Goal: Task Accomplishment & Management: Manage account settings

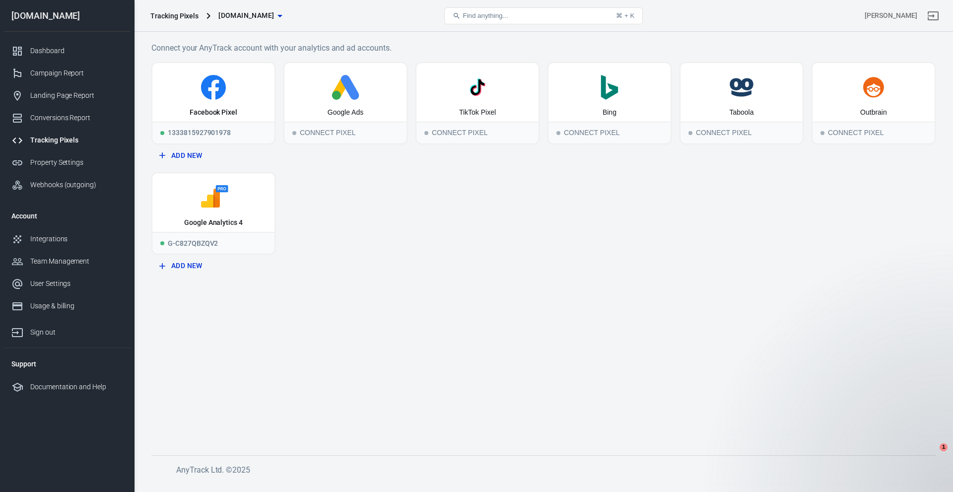
click at [223, 105] on div "Facebook Pixel" at bounding box center [213, 92] width 122 height 59
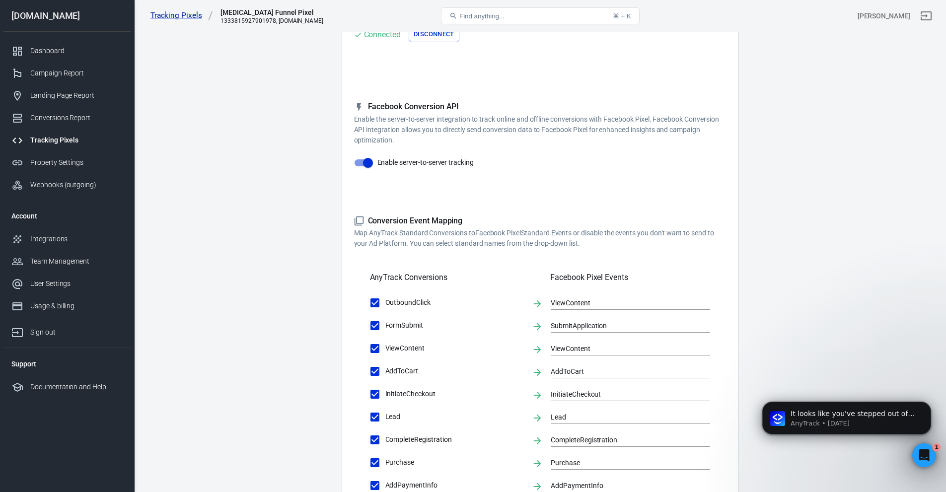
scroll to position [232, 0]
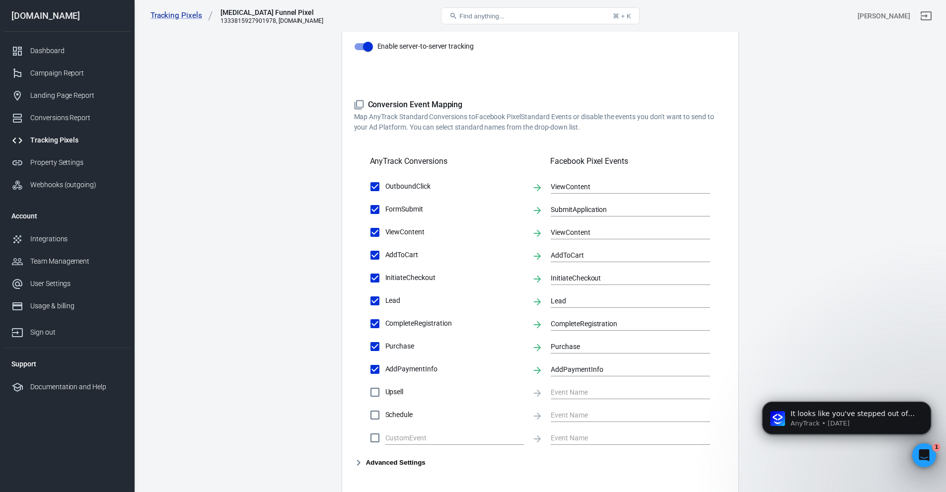
click at [396, 393] on span "Upsell" at bounding box center [454, 392] width 139 height 10
click at [385, 393] on input "Upsell" at bounding box center [375, 392] width 21 height 21
checkbox input "true"
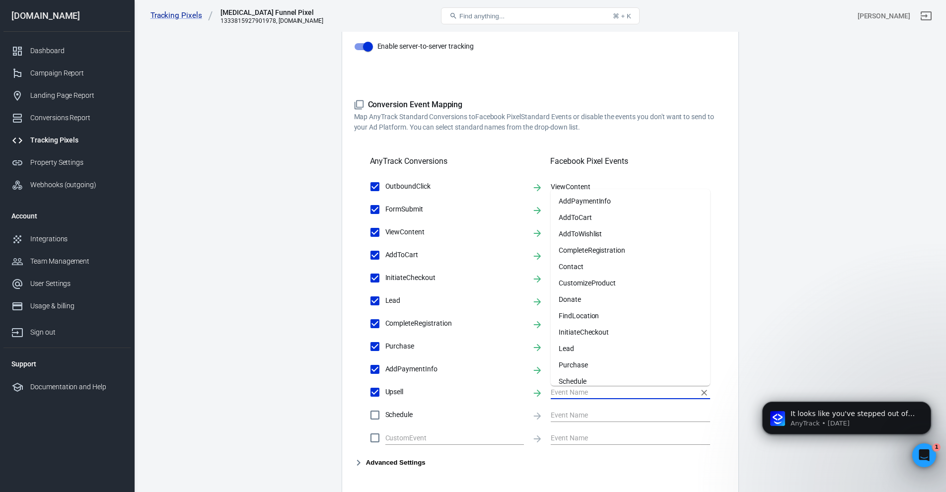
click at [583, 388] on input "text" at bounding box center [623, 392] width 145 height 12
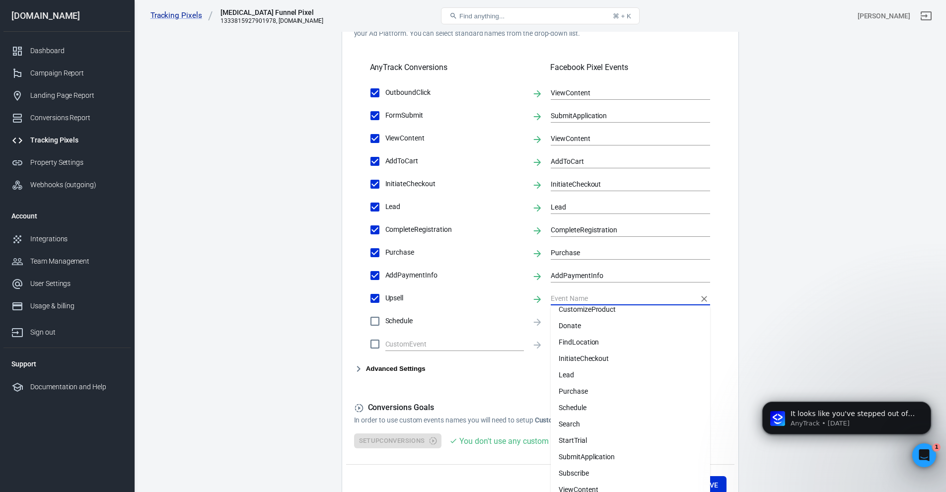
scroll to position [348, 0]
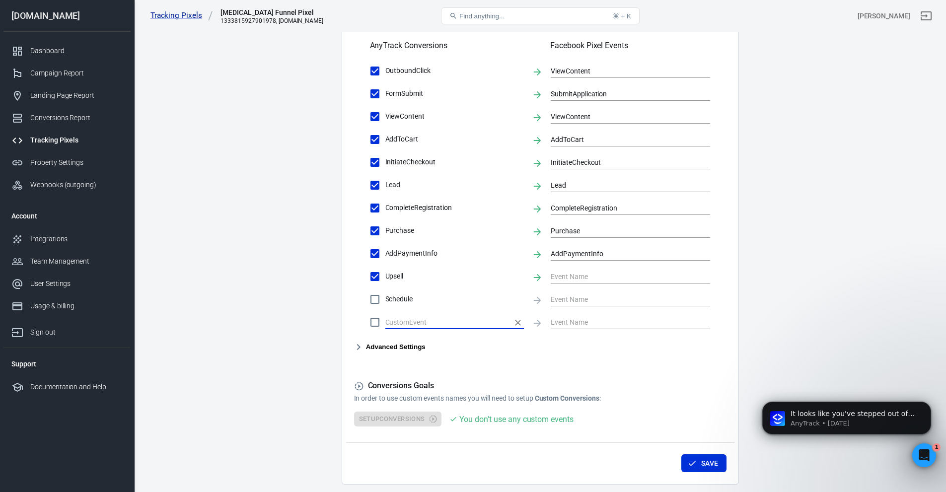
click at [419, 320] on input "text" at bounding box center [447, 322] width 124 height 12
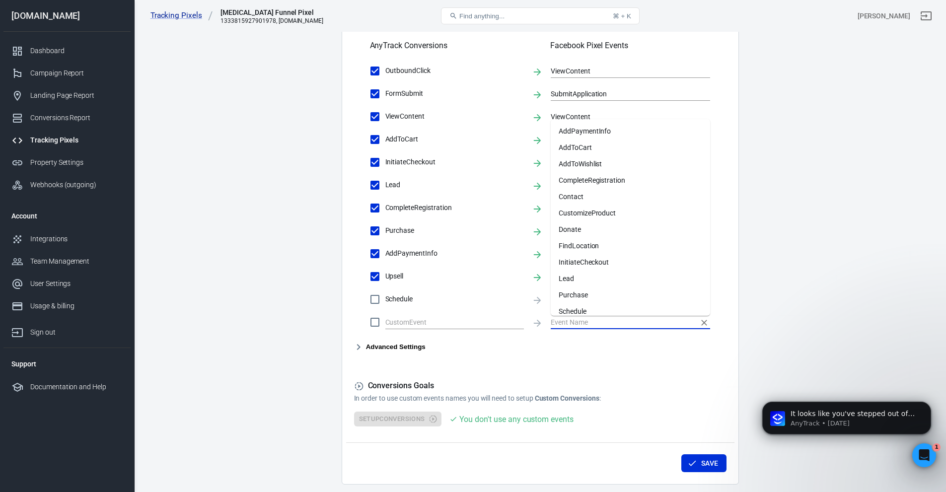
click at [564, 322] on input "text" at bounding box center [623, 322] width 145 height 12
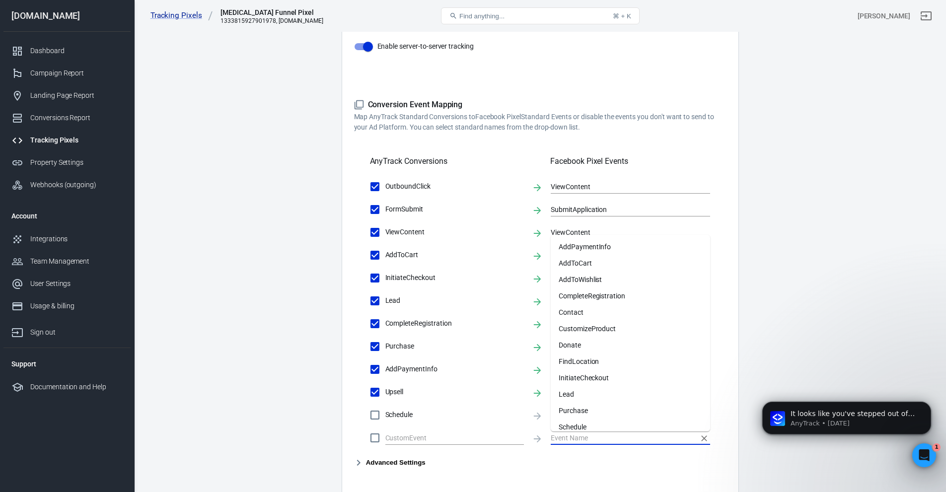
click at [659, 112] on p "Map AnyTrack Standard Conversions to Facebook Pixel Standard Events or disable …" at bounding box center [540, 122] width 372 height 21
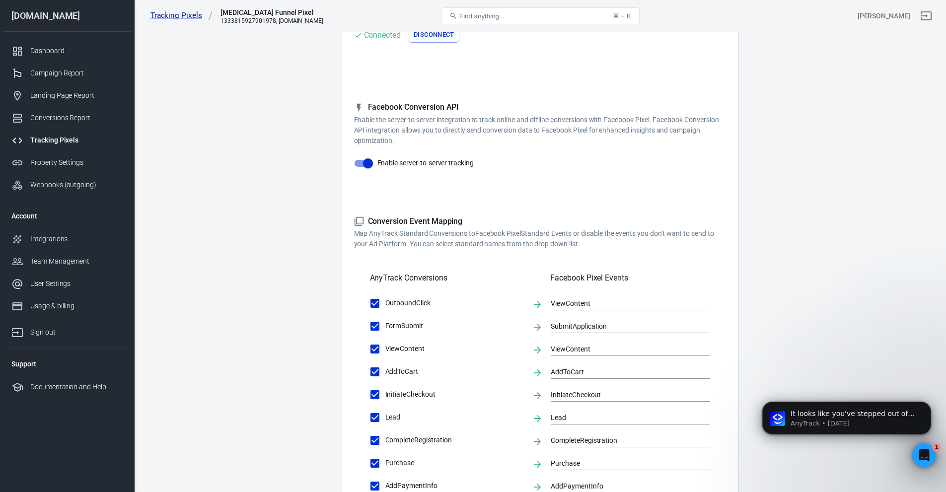
scroll to position [0, 0]
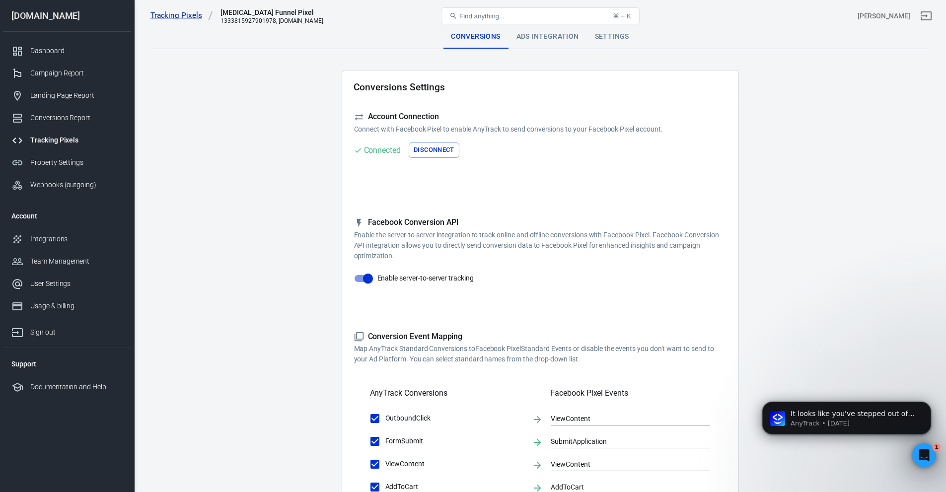
click at [536, 40] on div "Ads Integration" at bounding box center [548, 37] width 78 height 24
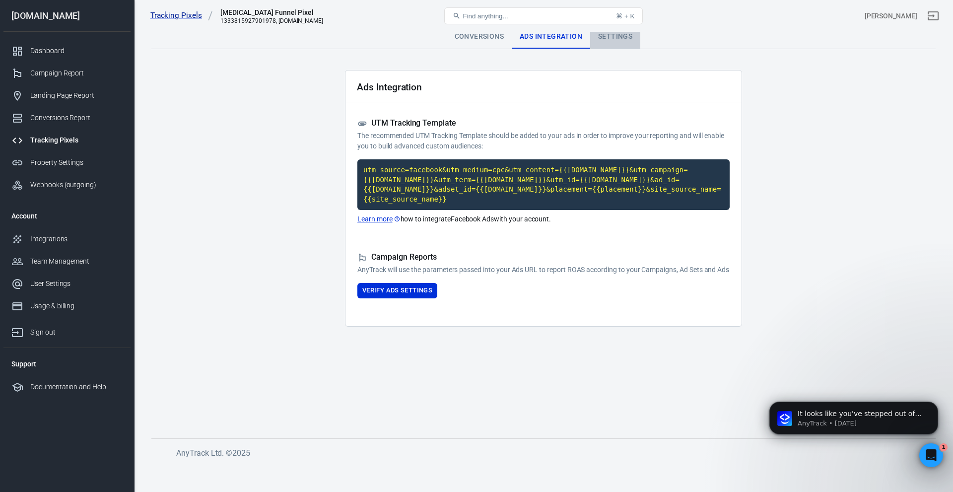
click at [601, 34] on div "Settings" at bounding box center [615, 37] width 50 height 24
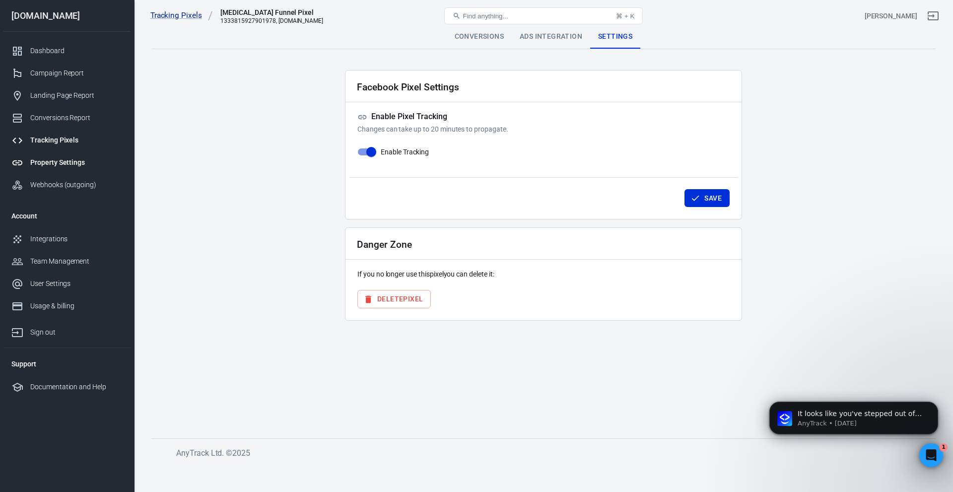
click at [53, 151] on link "Property Settings" at bounding box center [66, 162] width 127 height 22
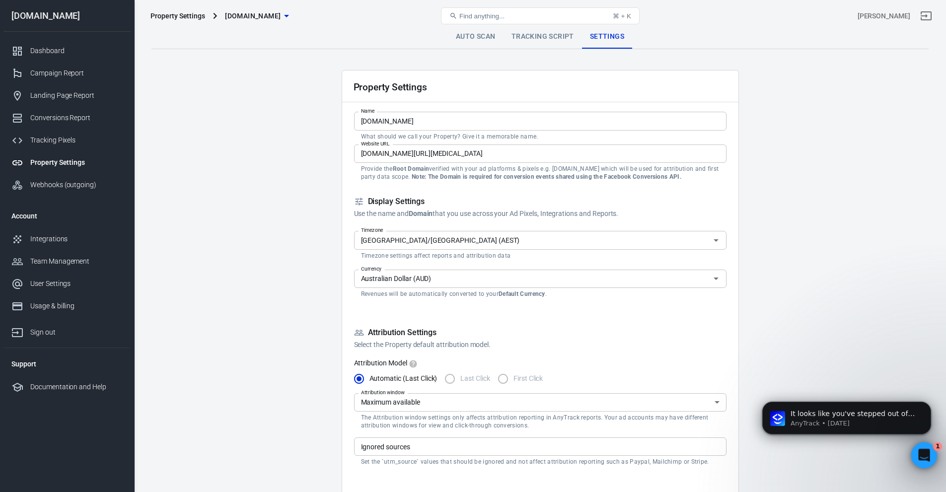
click at [913, 450] on div "Open Intercom Messenger" at bounding box center [922, 454] width 33 height 33
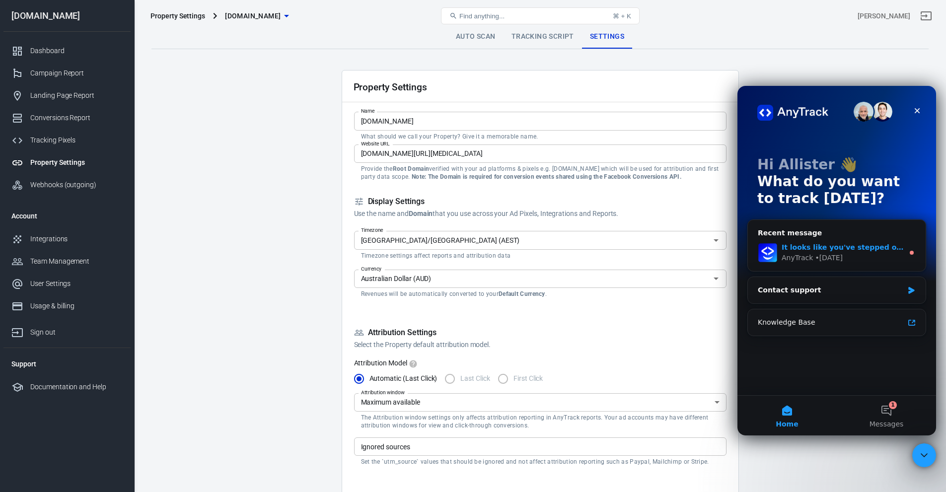
click at [815, 254] on div "• [DATE]" at bounding box center [829, 258] width 28 height 10
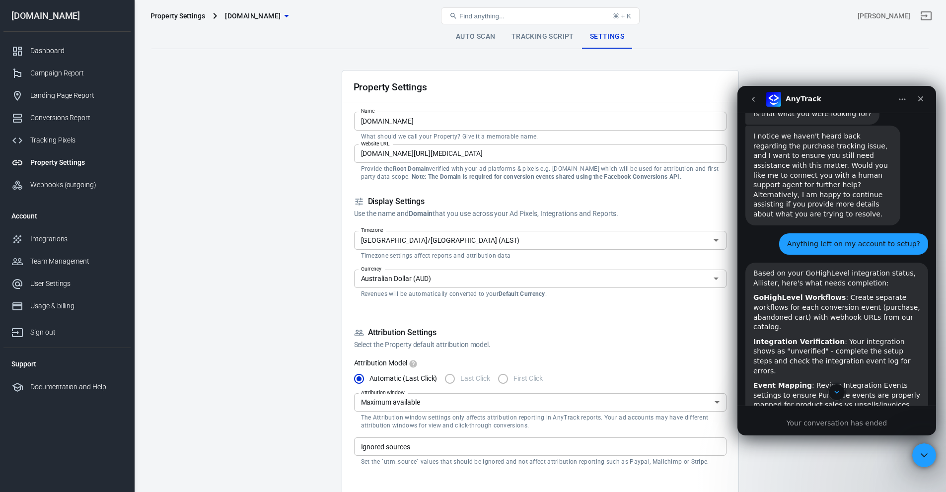
scroll to position [1618, 0]
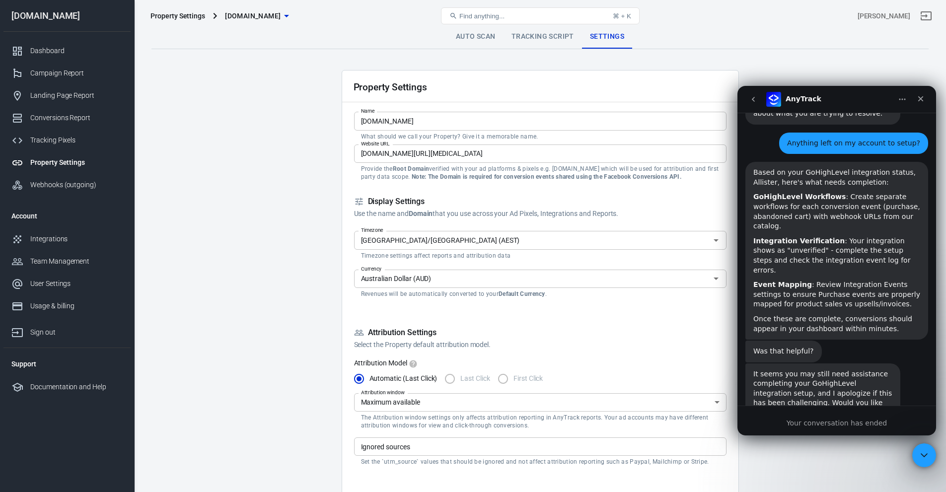
click at [749, 98] on icon "go back" at bounding box center [753, 99] width 8 height 8
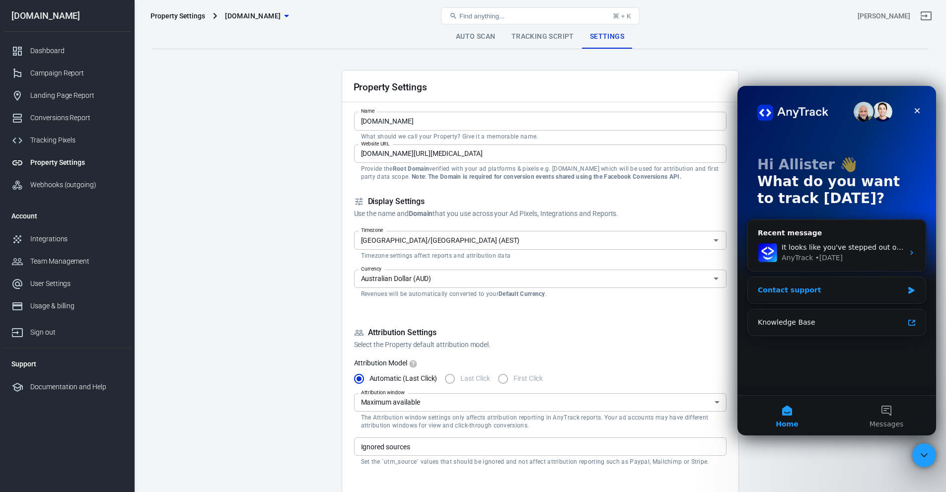
click at [798, 296] on div "Contact support" at bounding box center [837, 290] width 178 height 26
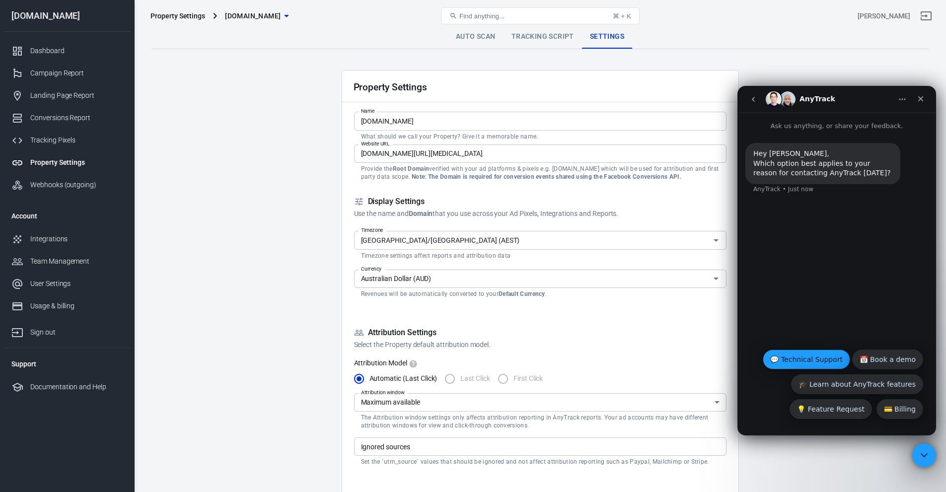
click at [827, 356] on button "💬 Technical Support" at bounding box center [806, 360] width 87 height 20
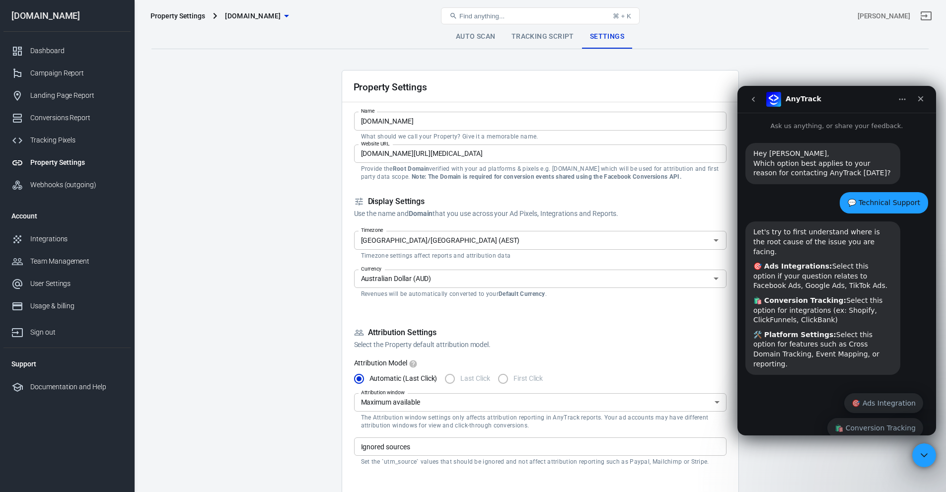
scroll to position [24, 0]
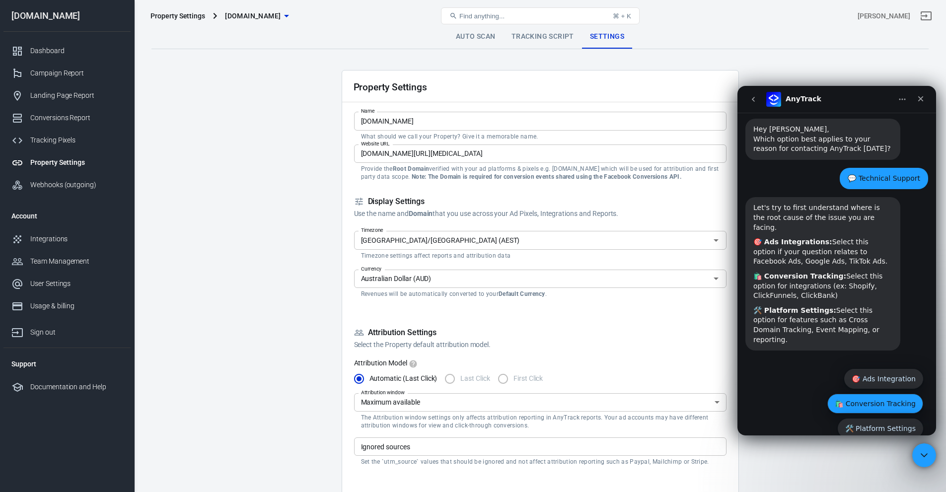
click at [853, 394] on button "🛍️ Conversion Tracking" at bounding box center [875, 404] width 96 height 20
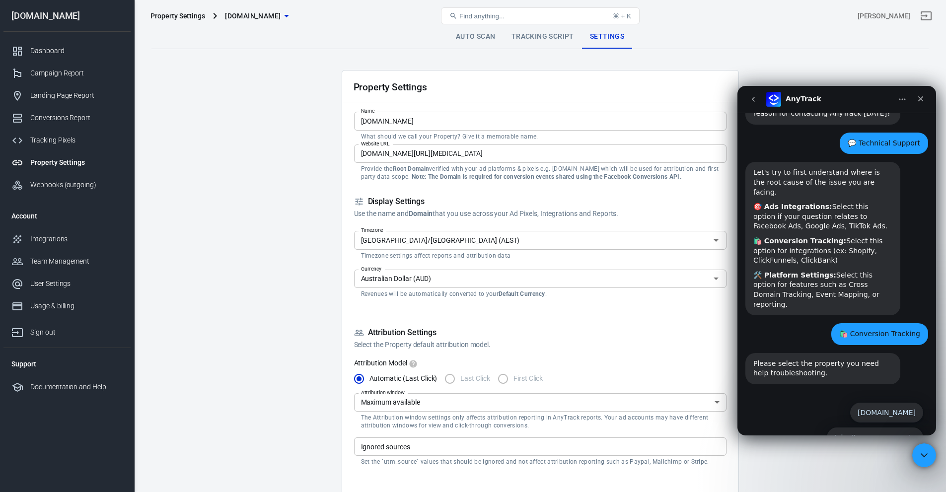
scroll to position [69, 0]
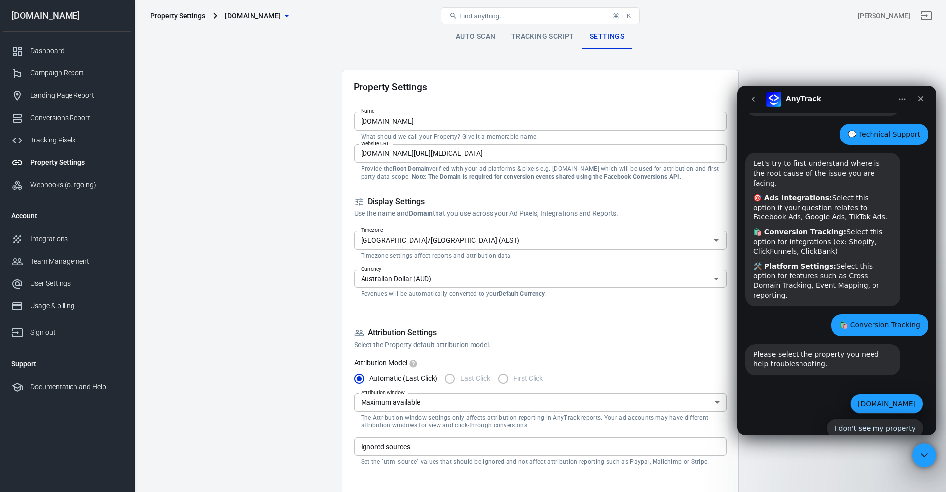
click at [850, 394] on button "[DOMAIN_NAME]" at bounding box center [886, 404] width 73 height 20
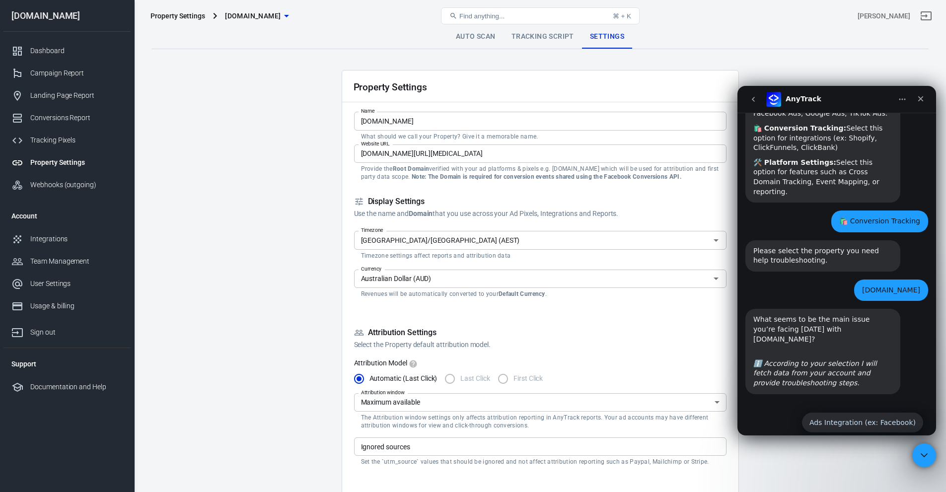
scroll to position [181, 0]
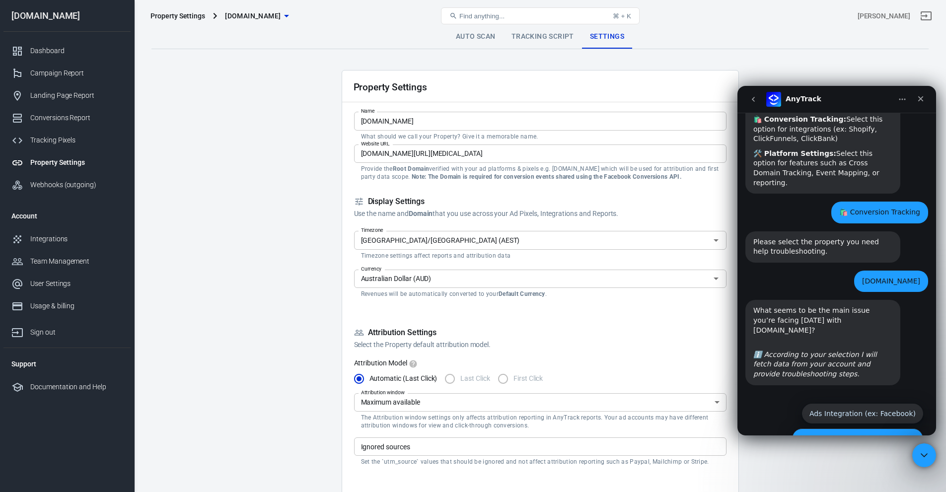
click at [857, 429] on button "Conversion Tracking (ex: Shopify)" at bounding box center [858, 439] width 132 height 20
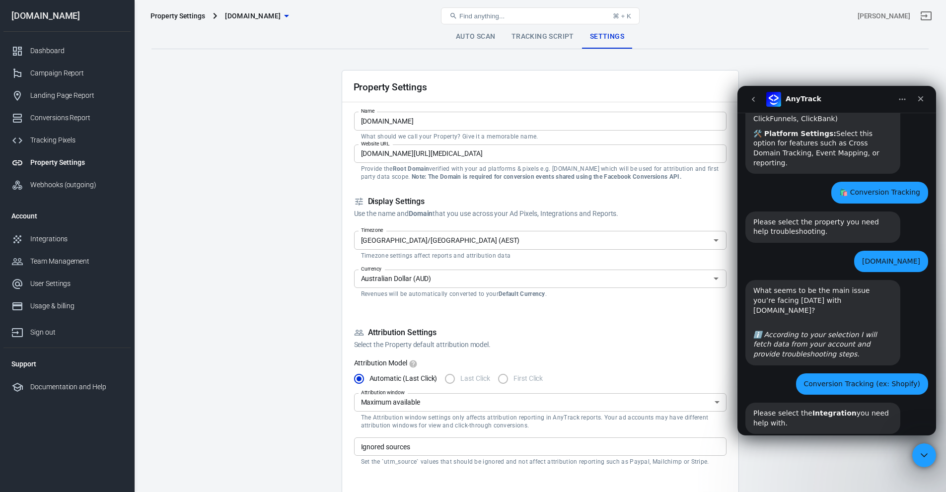
scroll to position [250, 0]
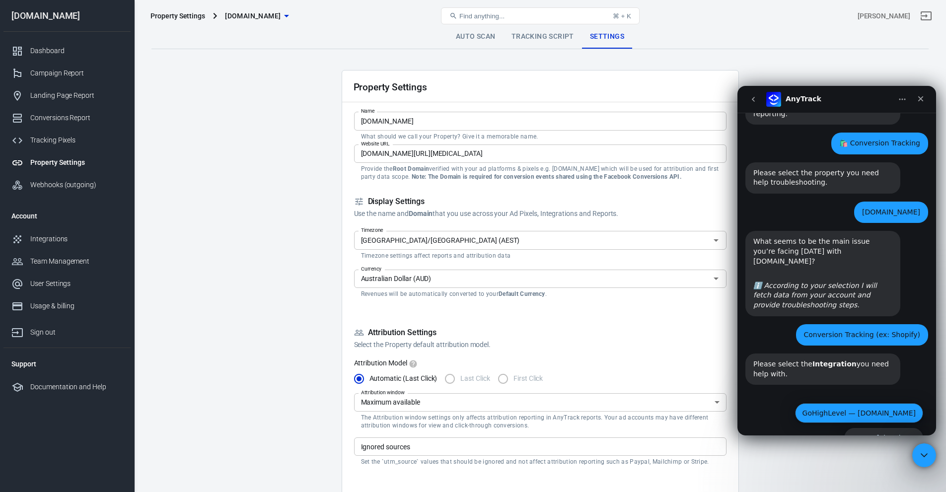
click at [818, 403] on button "GoHighLevel — [DOMAIN_NAME]" at bounding box center [859, 413] width 128 height 20
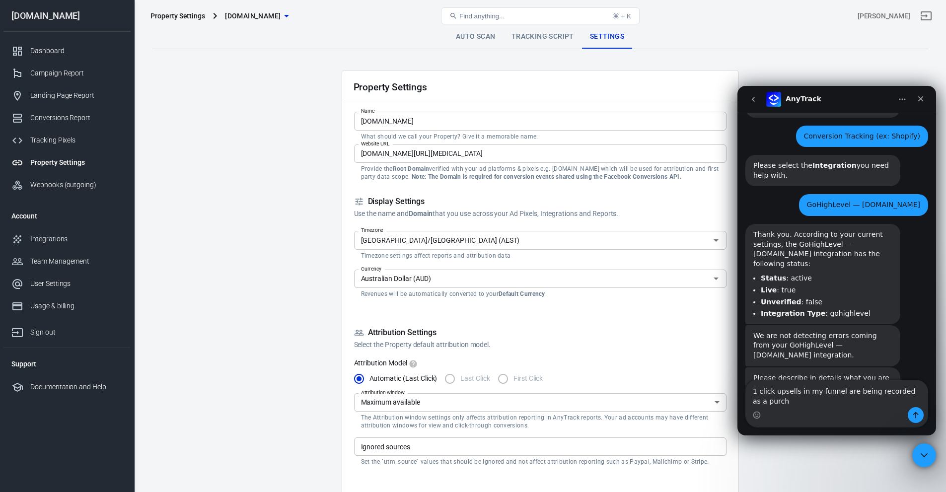
scroll to position [459, 0]
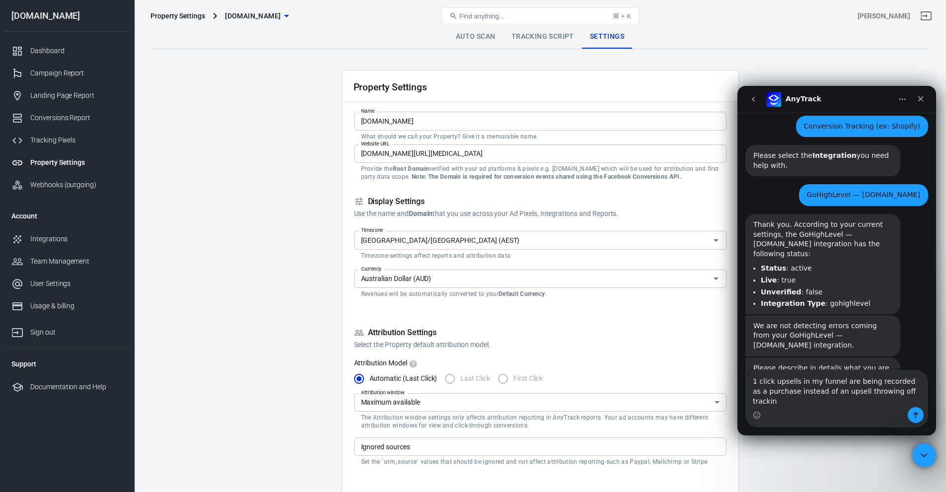
type textarea "1 click upsells in my funnel are being recorded as a purchase instead of an ups…"
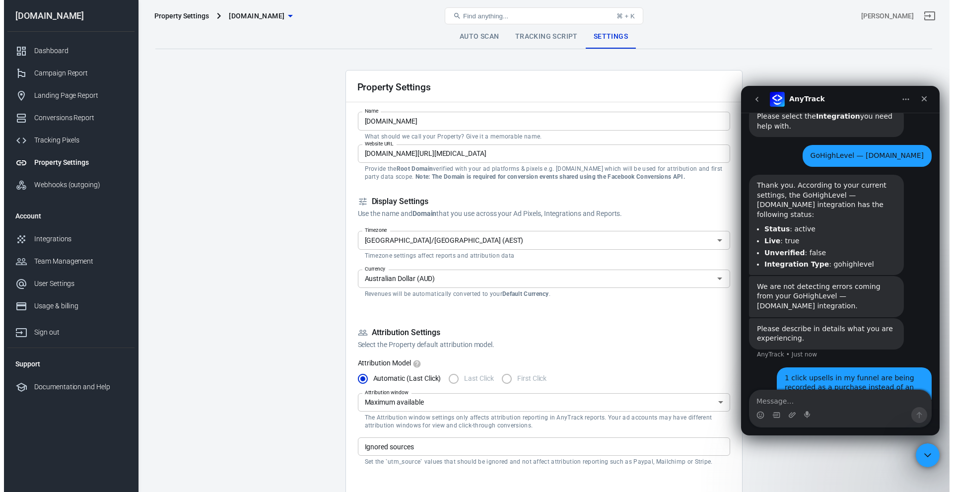
scroll to position [530, 0]
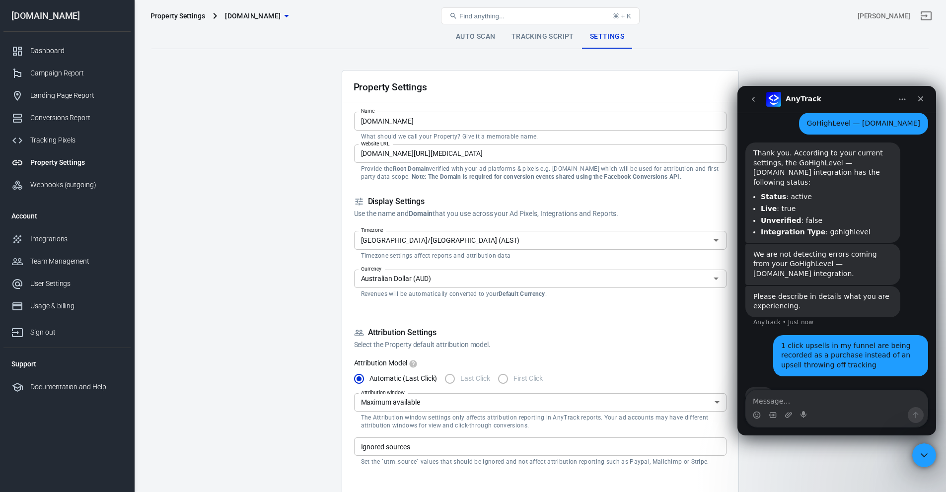
click at [469, 42] on link "Auto Scan" at bounding box center [476, 37] width 56 height 24
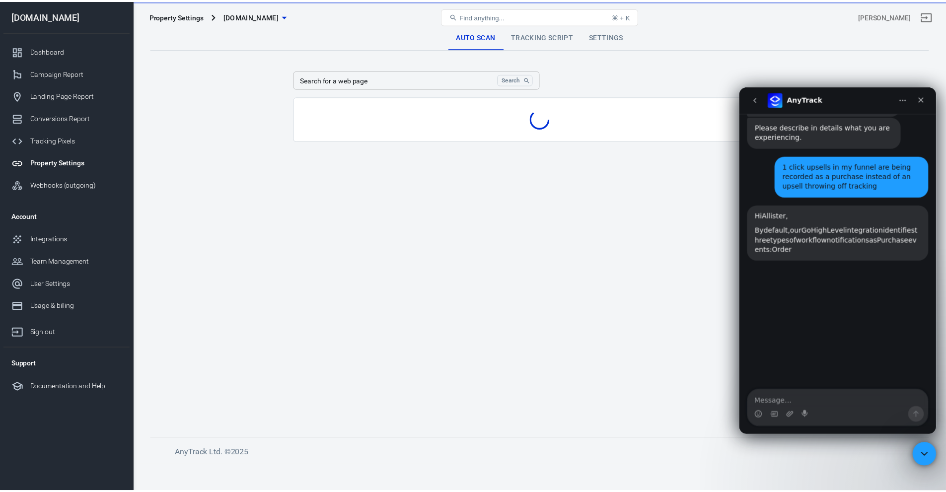
scroll to position [716, 0]
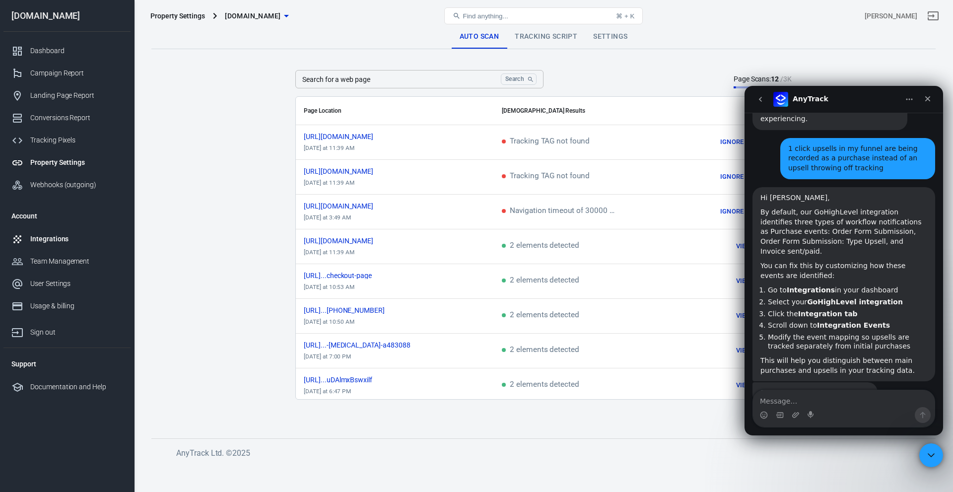
click at [50, 242] on div "Integrations" at bounding box center [76, 239] width 92 height 10
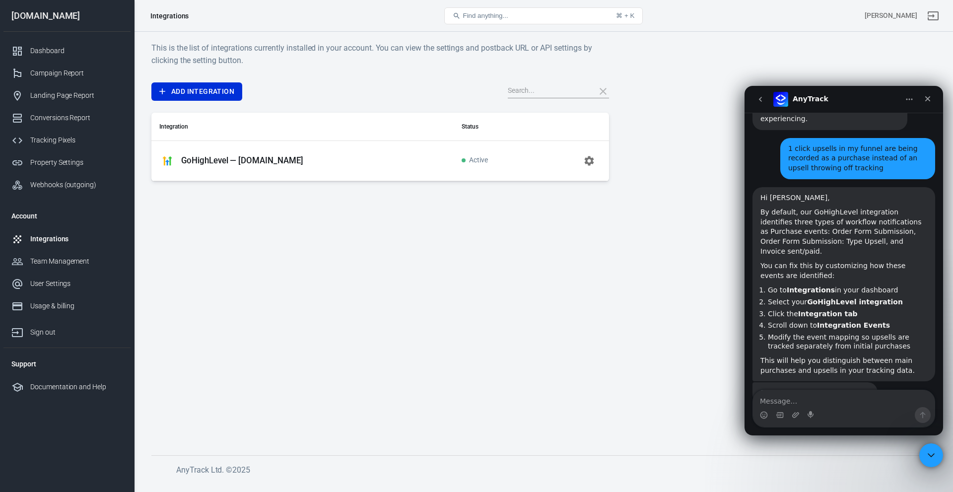
click at [266, 157] on p "GoHighLevel — [DOMAIN_NAME]" at bounding box center [242, 160] width 122 height 10
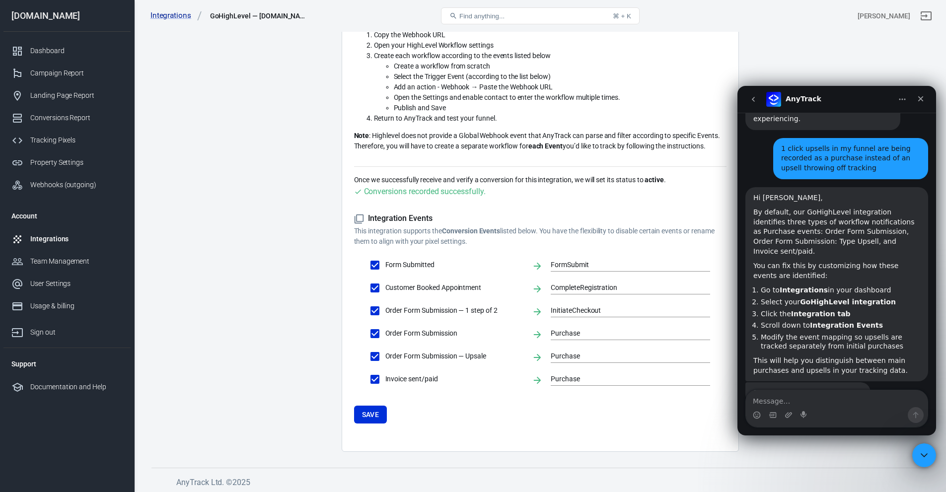
scroll to position [160, 0]
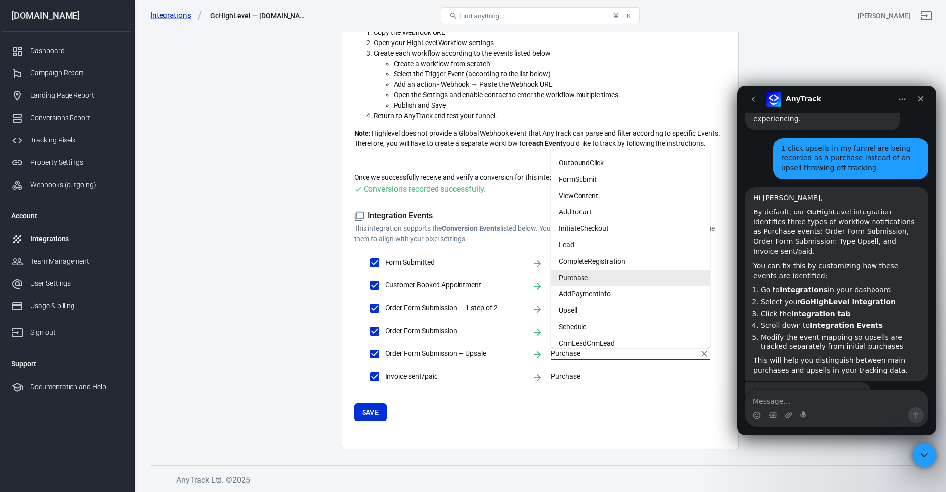
click at [558, 354] on input "Purchase" at bounding box center [623, 354] width 145 height 12
click at [607, 307] on li "Upsell" at bounding box center [630, 310] width 159 height 16
type input "Upsell"
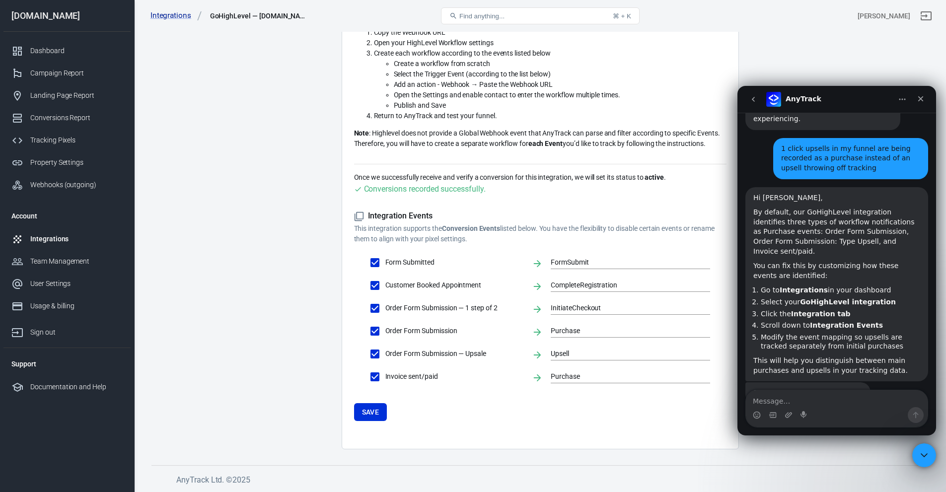
click at [515, 415] on form "Integration Events This integration supports the Conversion Events listed below…" at bounding box center [540, 316] width 372 height 210
click at [573, 356] on input "Upsell" at bounding box center [623, 354] width 145 height 12
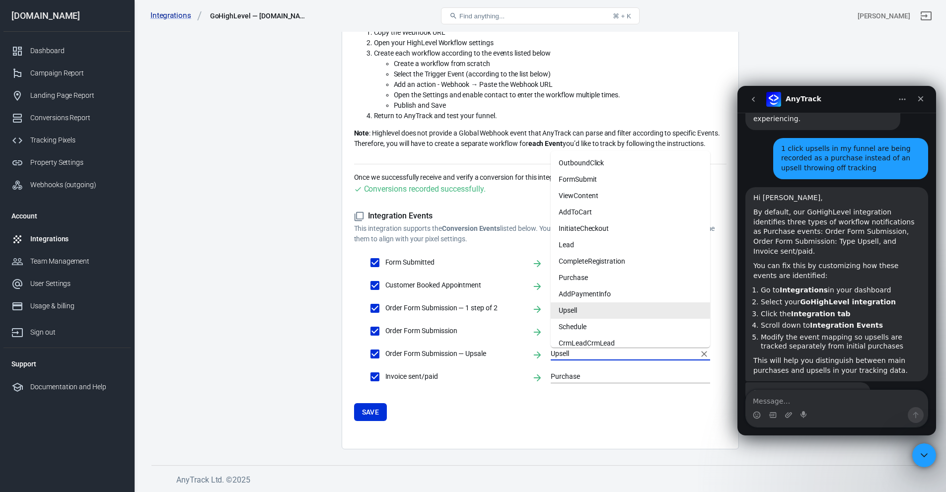
click at [573, 356] on input "Upsell" at bounding box center [623, 354] width 145 height 12
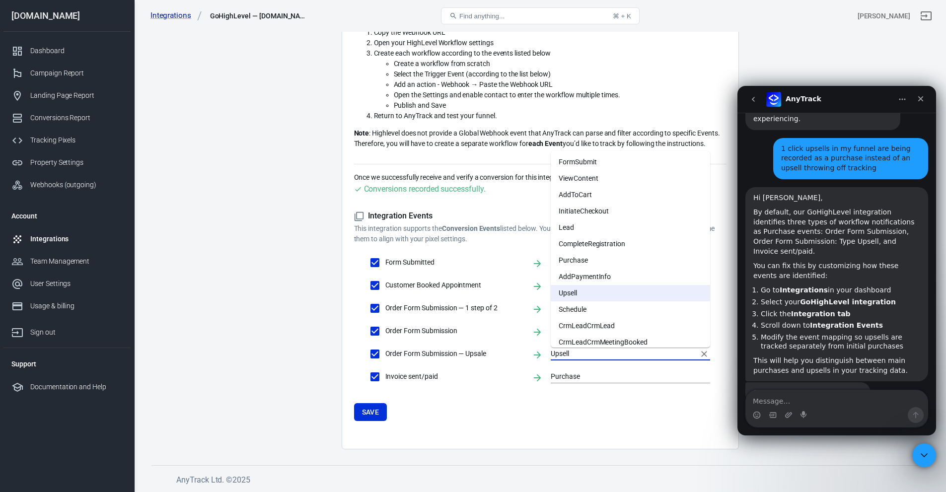
scroll to position [0, 0]
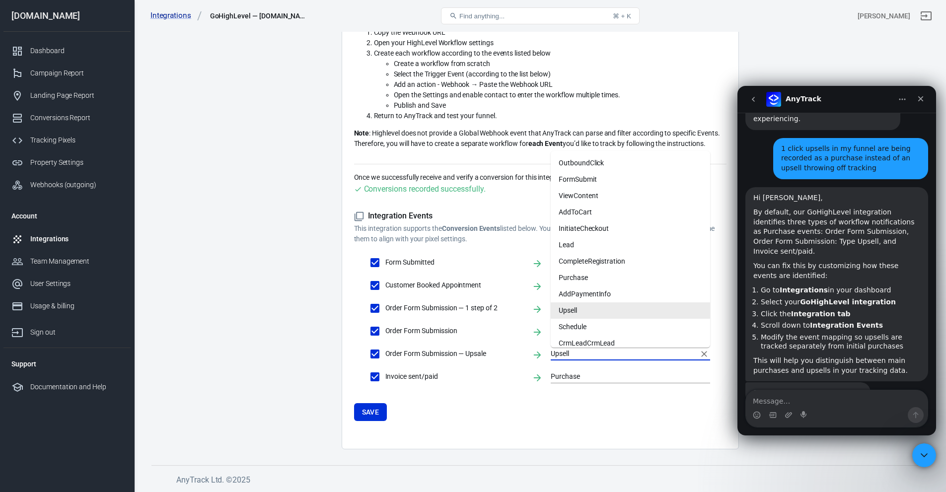
click at [578, 315] on li "Upsell" at bounding box center [630, 310] width 159 height 16
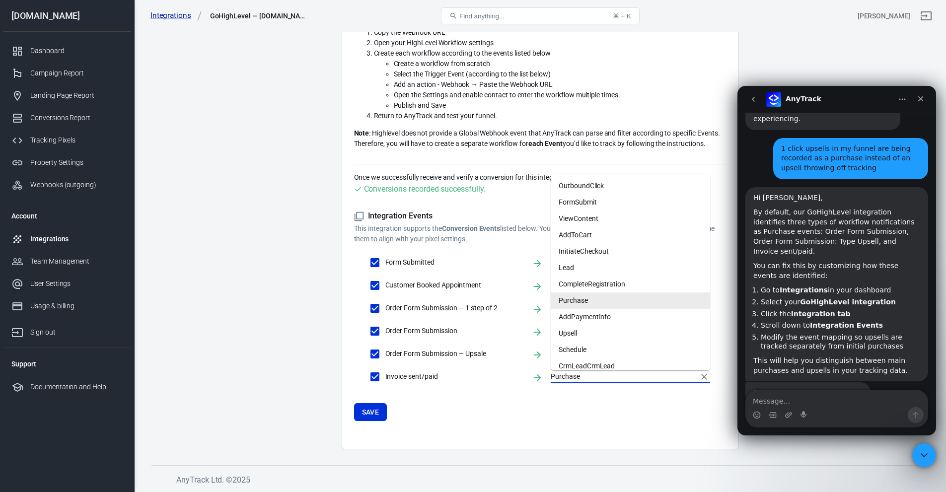
click at [558, 370] on input "Purchase" at bounding box center [623, 376] width 145 height 12
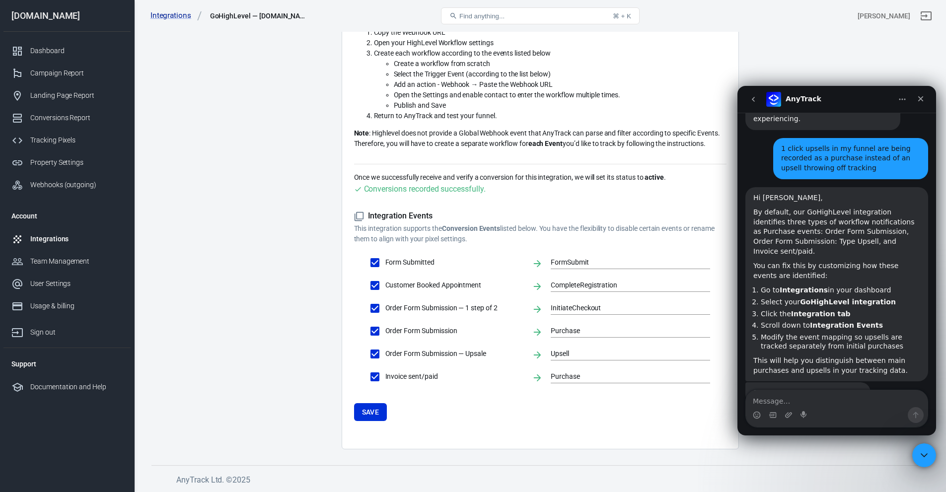
click at [561, 394] on form "Integration Events This integration supports the Conversion Events listed below…" at bounding box center [540, 316] width 372 height 210
click at [374, 370] on input "Invoice sent/paid" at bounding box center [375, 376] width 21 height 21
checkbox input "false"
click at [378, 416] on button "Save" at bounding box center [370, 412] width 33 height 18
click at [775, 393] on textarea "Message…" at bounding box center [837, 398] width 182 height 17
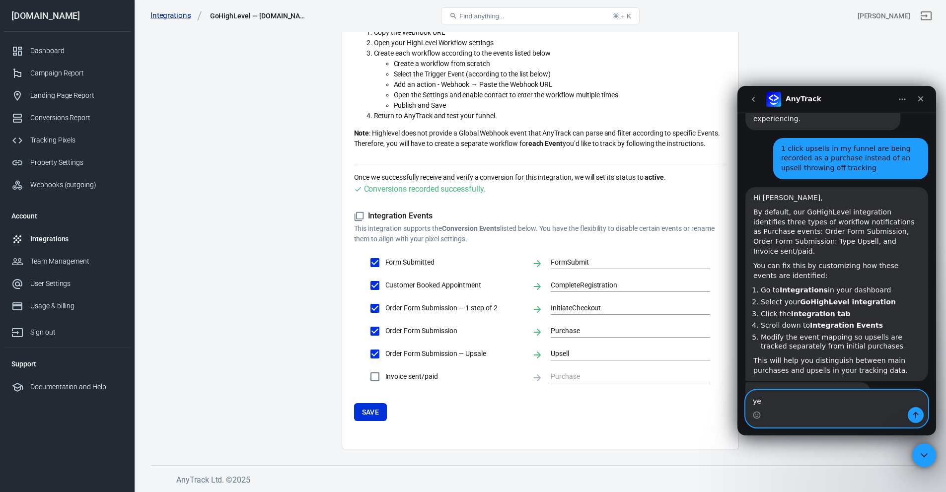
type textarea "yes"
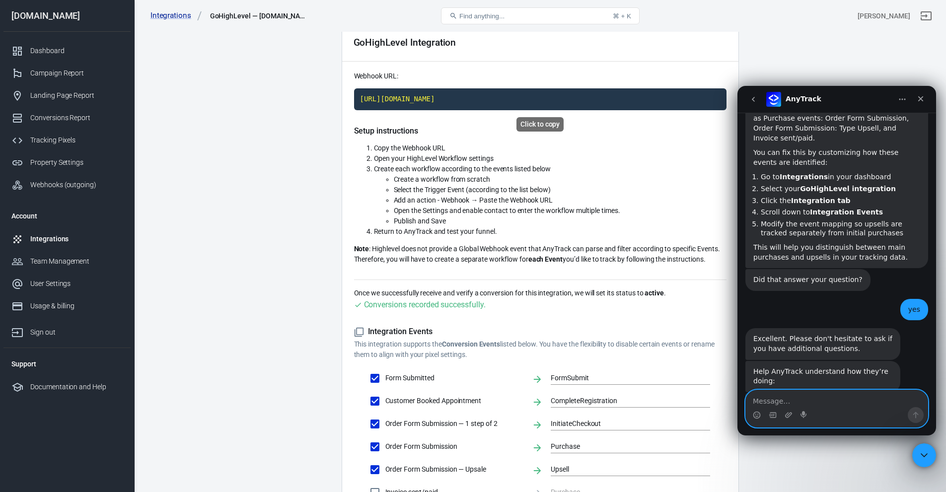
scroll to position [864, 0]
